Goal: Task Accomplishment & Management: Complete application form

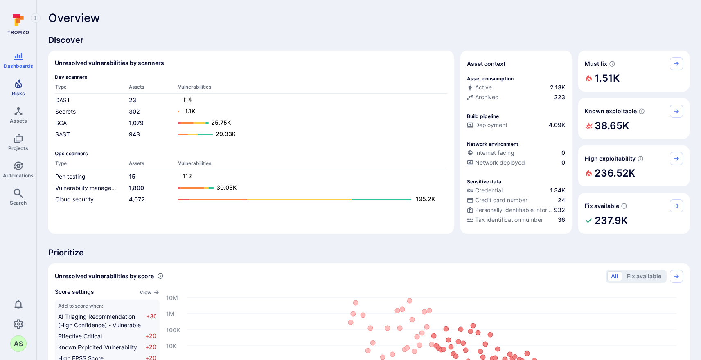
click at [20, 96] on span "Risks" at bounding box center [18, 93] width 13 height 6
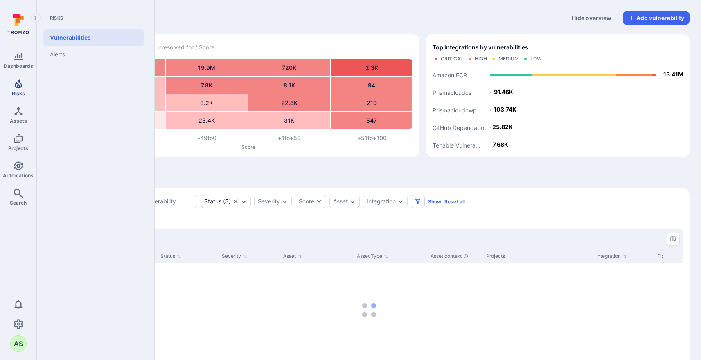
click at [18, 91] on span "Risks" at bounding box center [18, 93] width 13 height 6
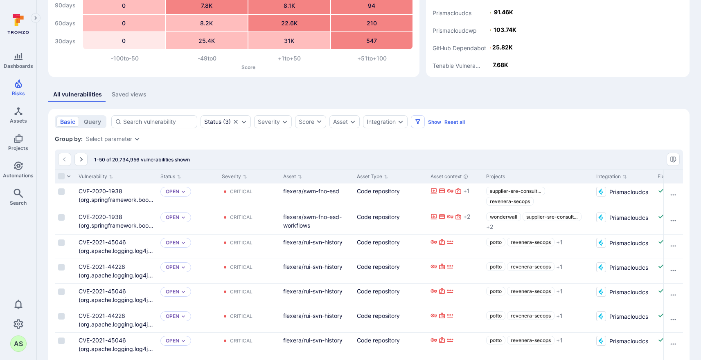
scroll to position [81, 0]
click at [405, 123] on div "Integration" at bounding box center [385, 120] width 45 height 13
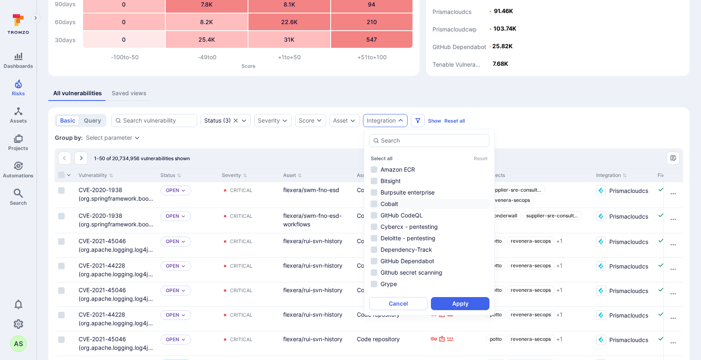
click at [433, 204] on li "Cobalt" at bounding box center [429, 204] width 120 height 10
click at [469, 300] on button "Apply" at bounding box center [460, 303] width 59 height 13
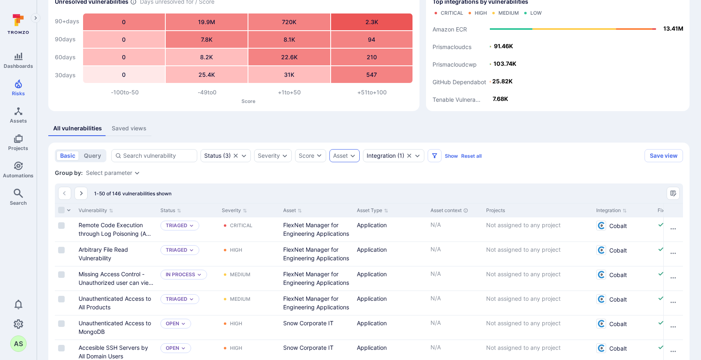
click at [357, 159] on div "Asset" at bounding box center [344, 155] width 30 height 13
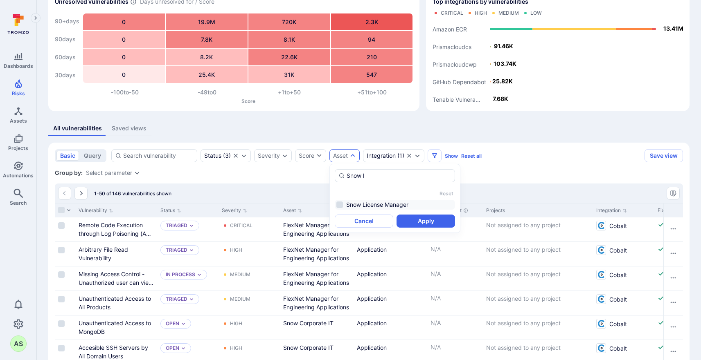
click at [350, 205] on li "Snow License Manager" at bounding box center [395, 205] width 120 height 10
type input "Snow l"
click at [426, 225] on button "Apply" at bounding box center [425, 221] width 59 height 13
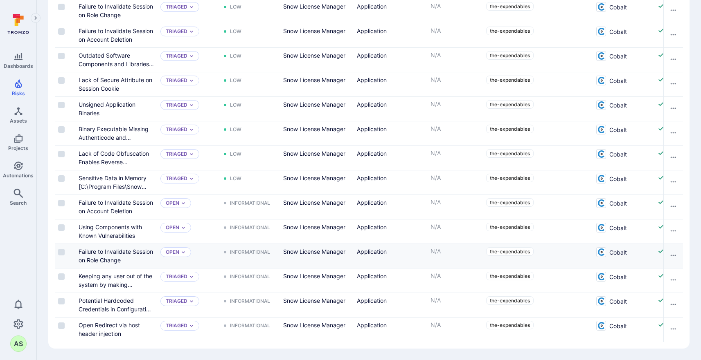
scroll to position [437, 0]
click at [119, 302] on link "Potential Hardcoded Credentials in Configuration Files" at bounding box center [116, 309] width 74 height 24
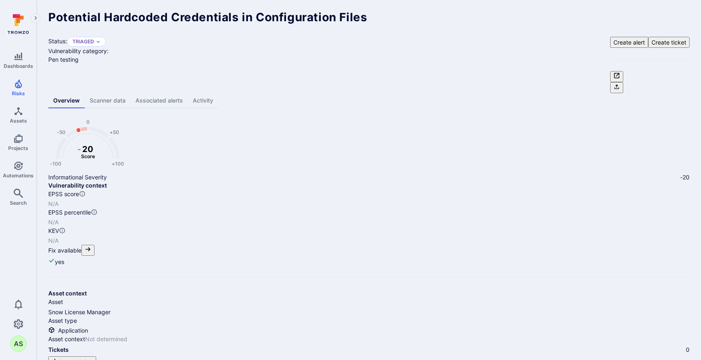
click at [96, 357] on button "Create ticket" at bounding box center [72, 362] width 48 height 11
click at [295, 200] on li "Jira" at bounding box center [351, 197] width 236 height 14
type input "Jira"
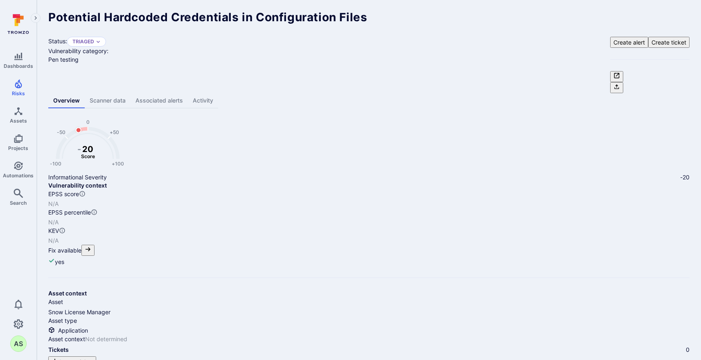
scroll to position [0, 2]
click at [282, 238] on span "SLM on Prem ([DOMAIN_NAME])" at bounding box center [281, 235] width 88 height 9
type input "SLM on Prem ([DOMAIN_NAME])"
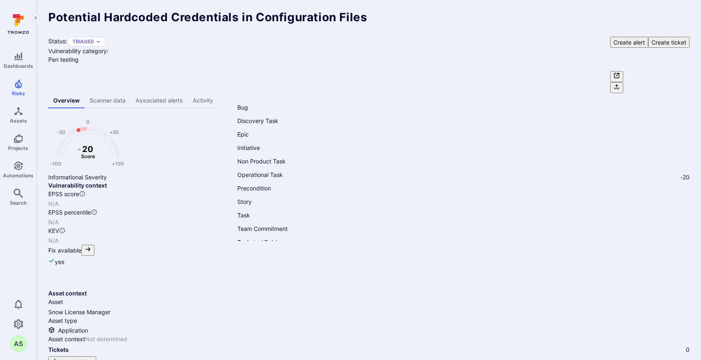
click at [260, 111] on li "Bug" at bounding box center [349, 108] width 236 height 14
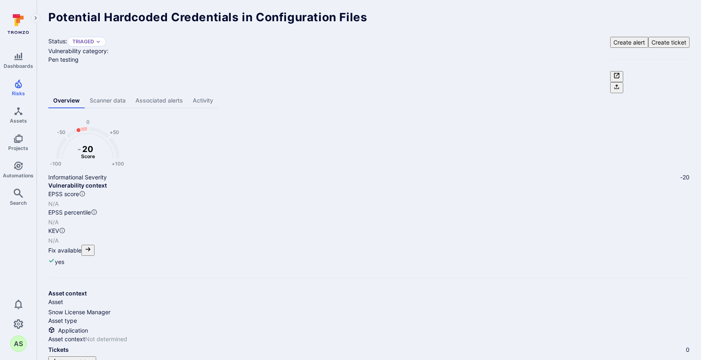
type input "Bug"
click at [290, 170] on li "No Breakage" at bounding box center [349, 171] width 236 height 14
type input "No Breakage"
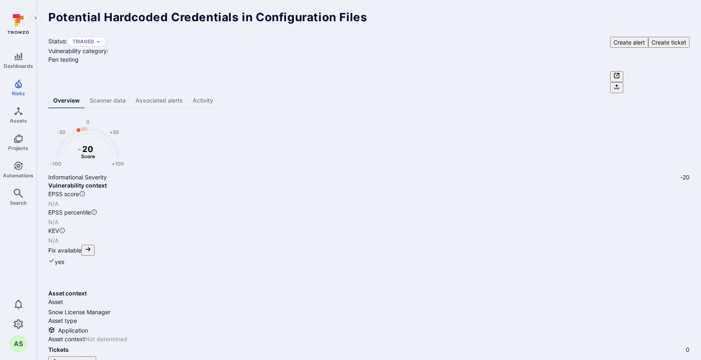
click at [96, 357] on button "Create ticket" at bounding box center [72, 362] width 48 height 11
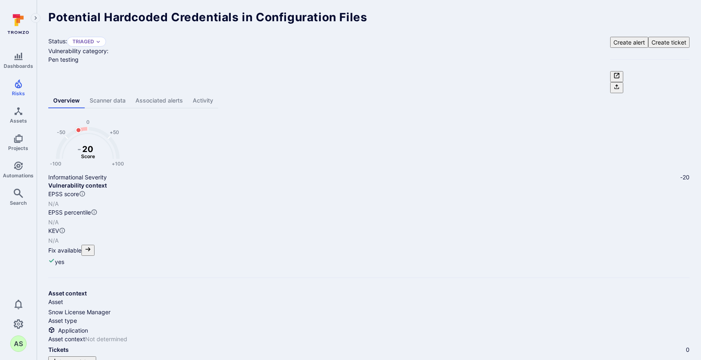
click at [297, 198] on li "Jira" at bounding box center [351, 197] width 236 height 14
type input "Jira"
click at [294, 233] on span "SLM on Prem ([DOMAIN_NAME])" at bounding box center [284, 235] width 88 height 9
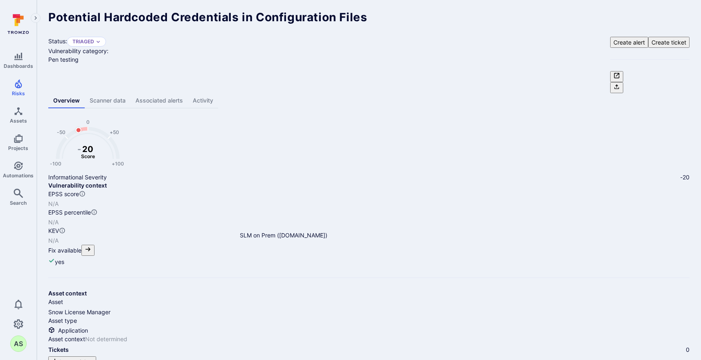
type input "SLM on Prem ([DOMAIN_NAME])"
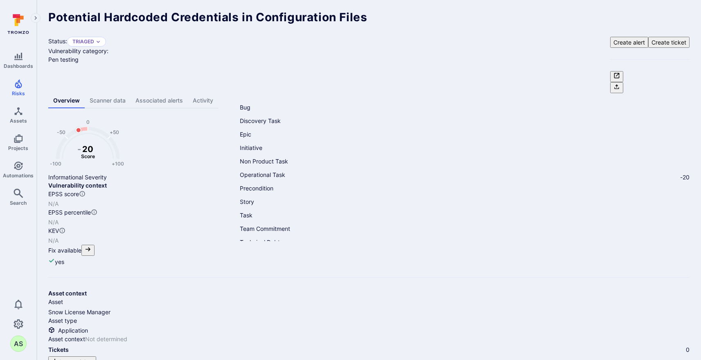
click at [271, 106] on li "Bug" at bounding box center [351, 108] width 236 height 14
type input "Bug"
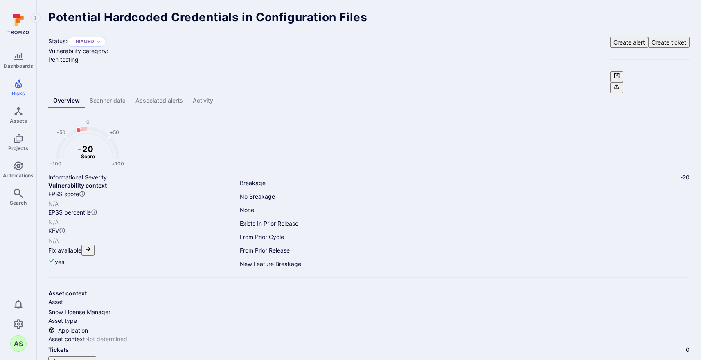
click at [327, 196] on li "No Breakage" at bounding box center [351, 197] width 236 height 14
type input "No Breakage"
